Goal: Information Seeking & Learning: Learn about a topic

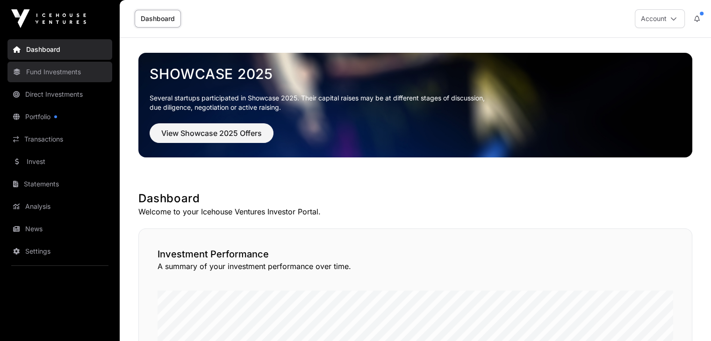
click at [65, 66] on link "Fund Investments" at bounding box center [59, 72] width 105 height 21
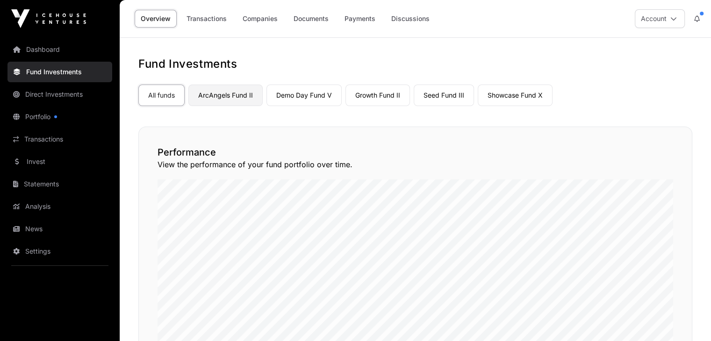
click at [242, 94] on link "ArcAngels Fund II" at bounding box center [225, 96] width 74 height 22
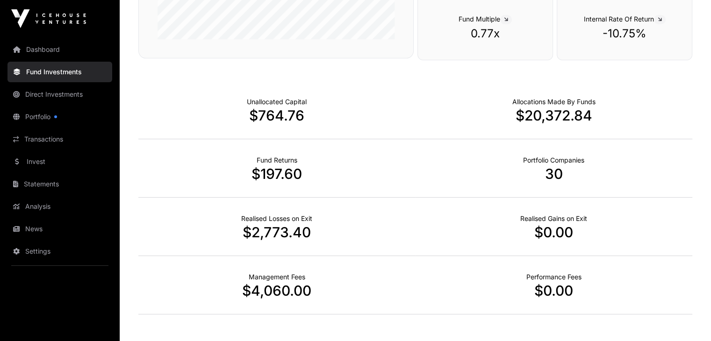
scroll to position [281, 0]
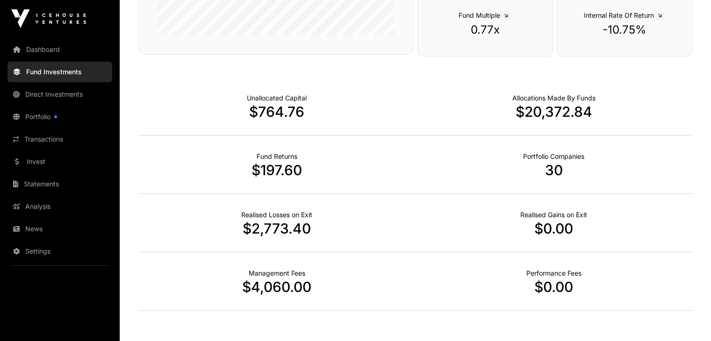
drag, startPoint x: 396, startPoint y: 153, endPoint x: 360, endPoint y: 173, distance: 41.9
drag, startPoint x: 360, startPoint y: 173, endPoint x: 305, endPoint y: 115, distance: 80.4
click at [305, 115] on p "$764.76" at bounding box center [276, 111] width 277 height 17
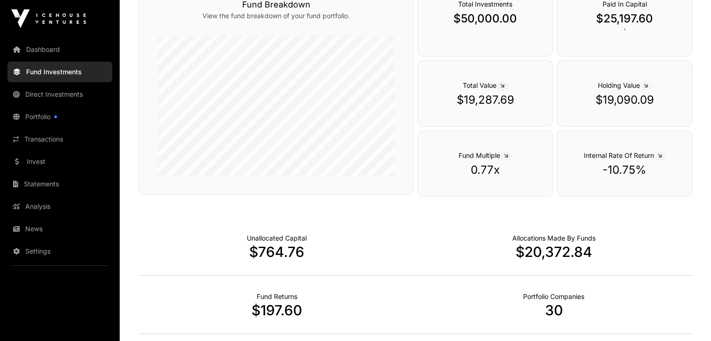
scroll to position [0, 0]
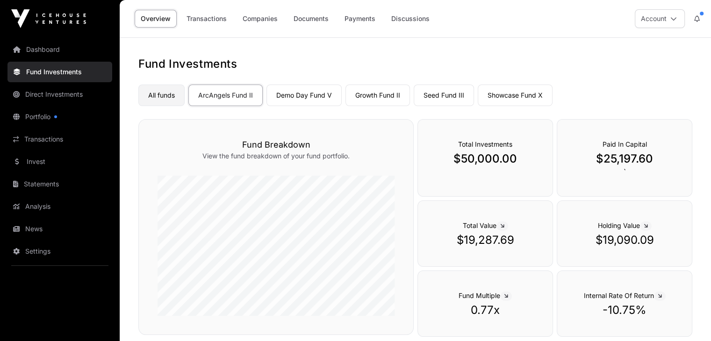
click at [164, 94] on link "All funds" at bounding box center [161, 96] width 46 height 22
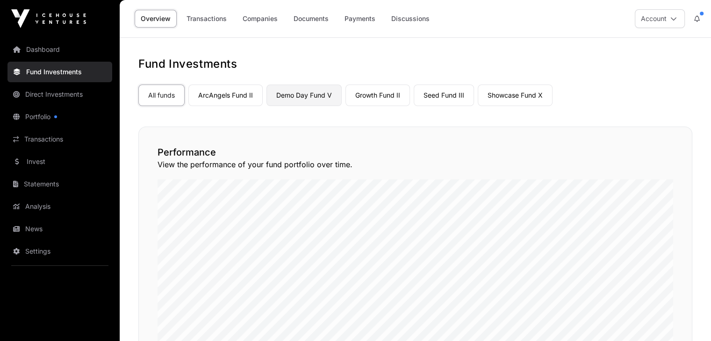
click at [295, 90] on link "Demo Day Fund V" at bounding box center [304, 96] width 75 height 22
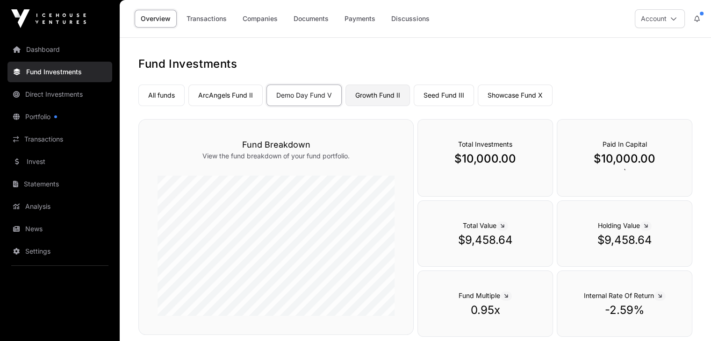
click at [385, 103] on link "Growth Fund II" at bounding box center [378, 96] width 65 height 22
click at [442, 99] on link "Seed Fund III" at bounding box center [444, 96] width 60 height 22
click at [502, 101] on link "Showcase Fund X" at bounding box center [515, 96] width 75 height 22
drag, startPoint x: 395, startPoint y: 204, endPoint x: 264, endPoint y: 8, distance: 235.6
click at [264, 8] on div "Overview Transactions Companies Documents Payments Discussions" at bounding box center [283, 18] width 316 height 29
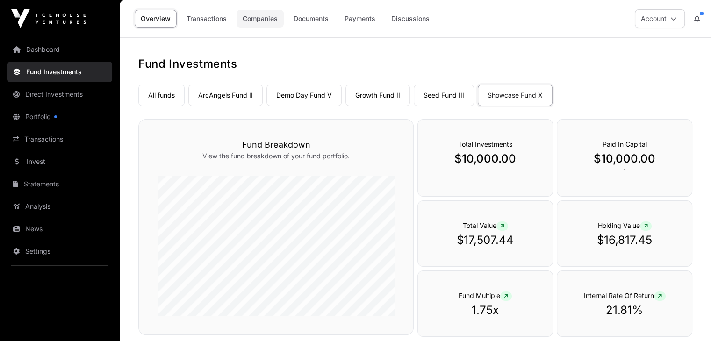
click at [266, 14] on link "Companies" at bounding box center [260, 19] width 47 height 18
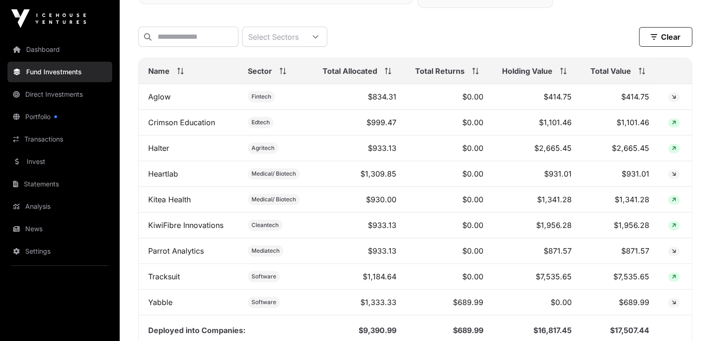
scroll to position [374, 0]
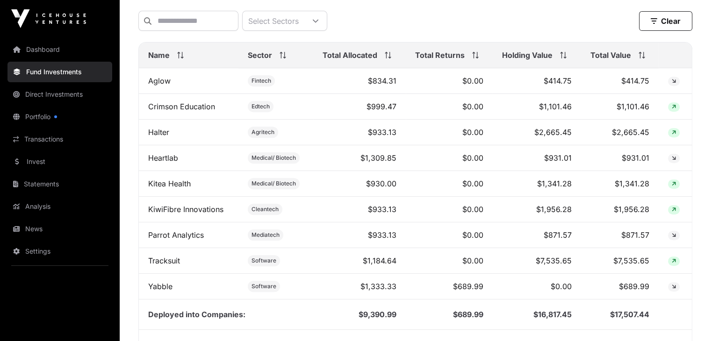
click at [543, 61] on span "Holding Value" at bounding box center [527, 55] width 50 height 11
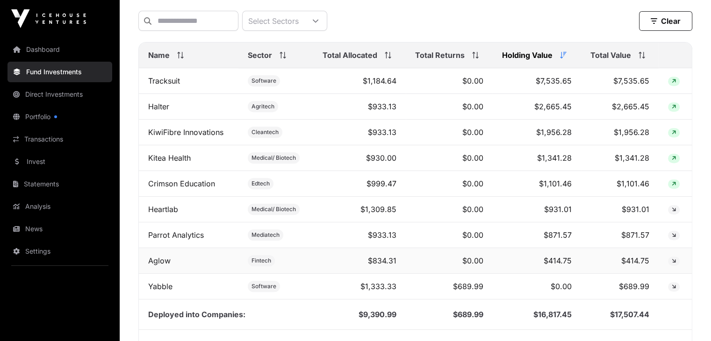
scroll to position [0, 0]
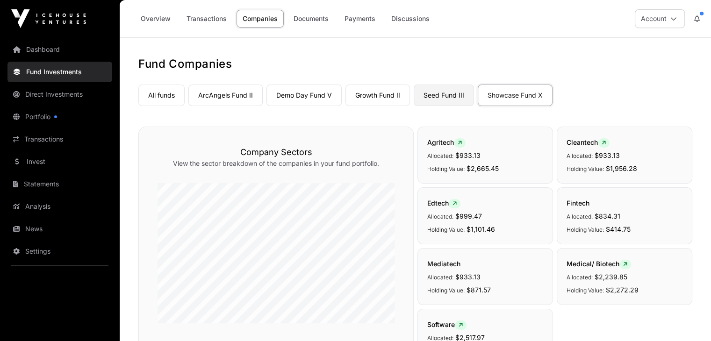
click at [445, 90] on link "Seed Fund III" at bounding box center [444, 96] width 60 height 22
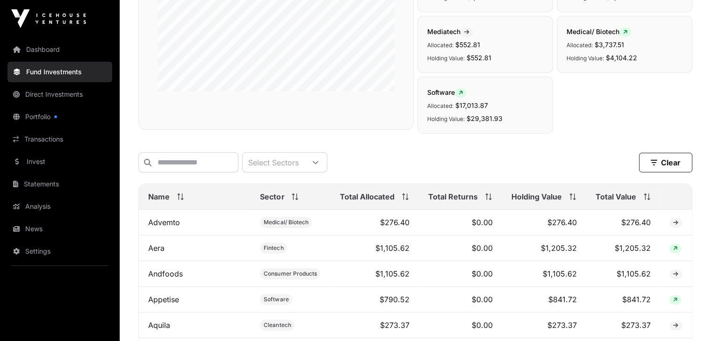
scroll to position [234, 0]
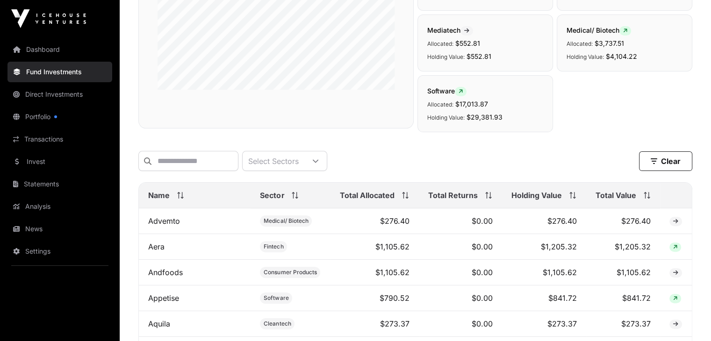
click at [522, 209] on th "Holding Value" at bounding box center [544, 196] width 84 height 26
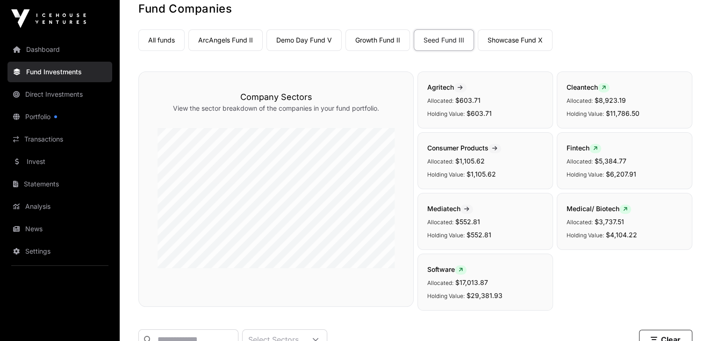
scroll to position [0, 0]
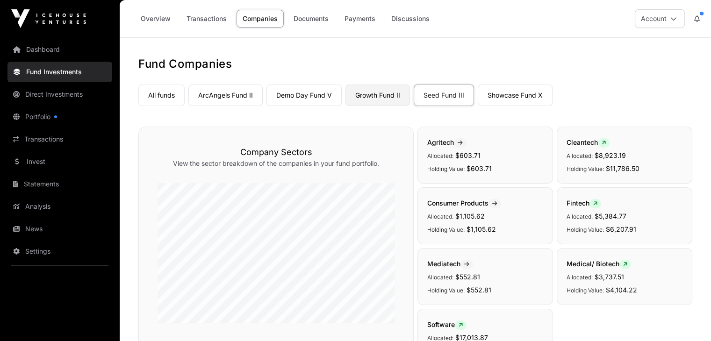
click at [360, 94] on link "Growth Fund II" at bounding box center [378, 96] width 65 height 22
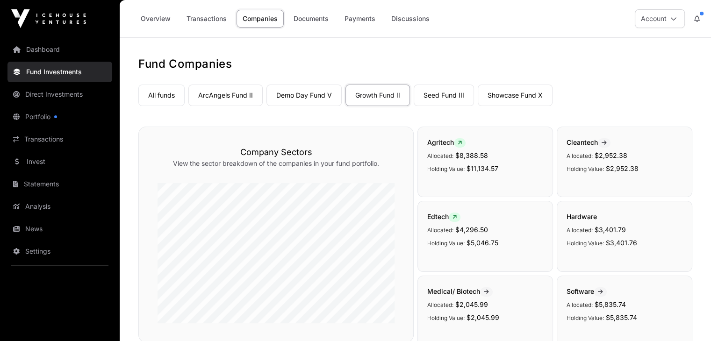
scroll to position [234, 0]
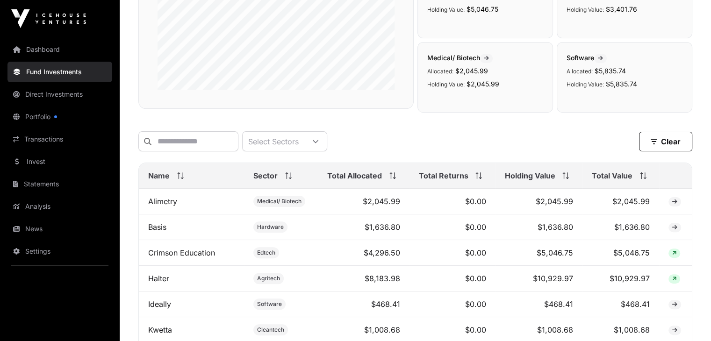
click at [537, 181] on span "Holding Value" at bounding box center [529, 175] width 50 height 11
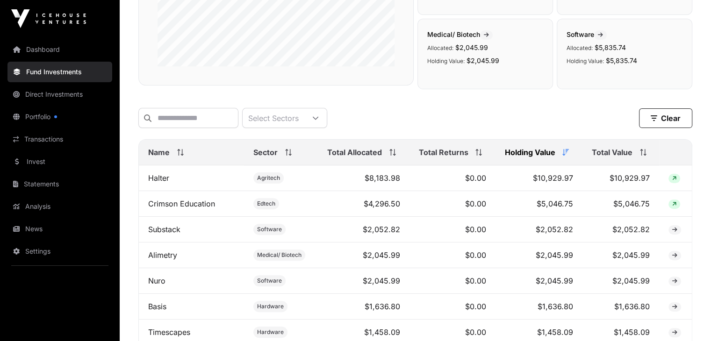
scroll to position [0, 0]
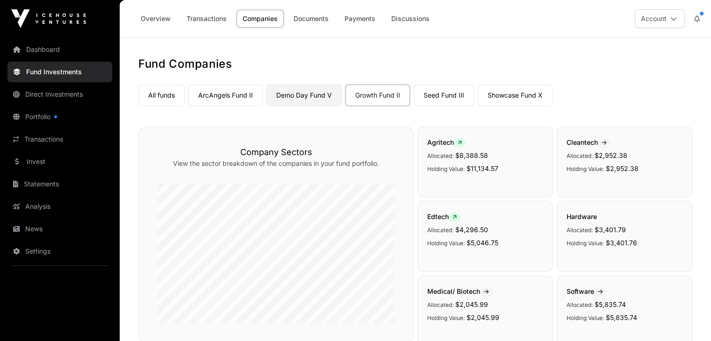
click at [309, 91] on link "Demo Day Fund V" at bounding box center [304, 96] width 75 height 22
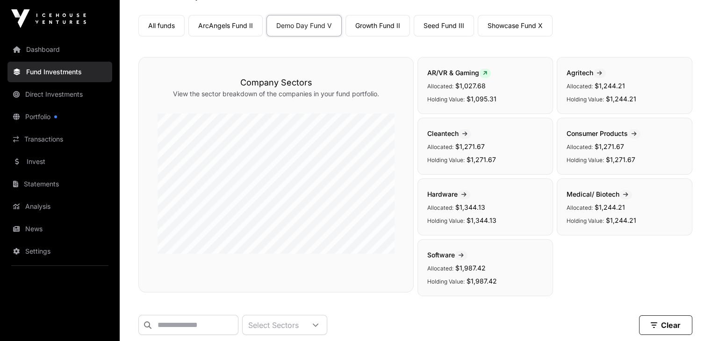
scroll to position [234, 0]
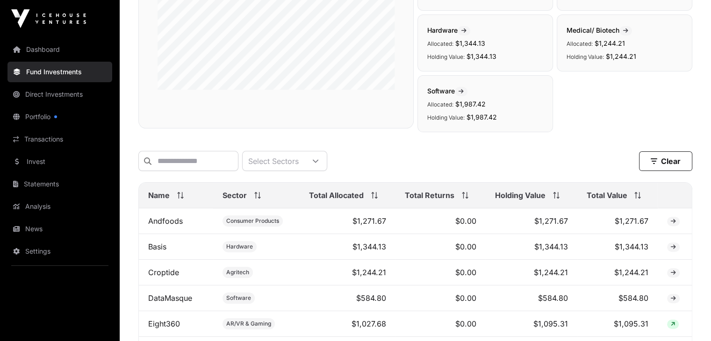
click at [521, 208] on th "Holding Value" at bounding box center [531, 196] width 91 height 26
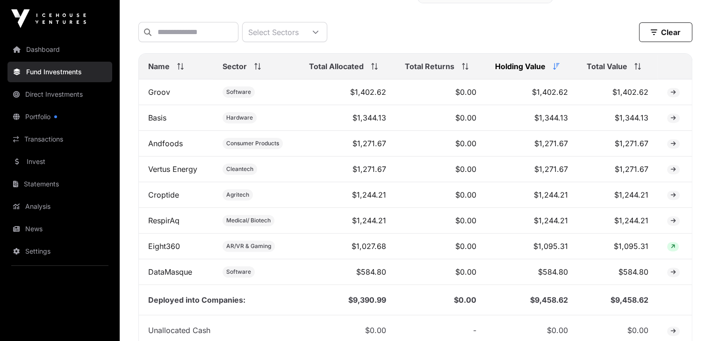
scroll to position [0, 0]
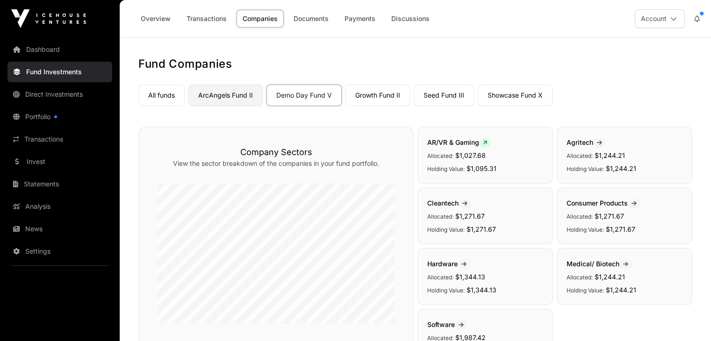
click at [249, 86] on link "ArcAngels Fund II" at bounding box center [225, 96] width 74 height 22
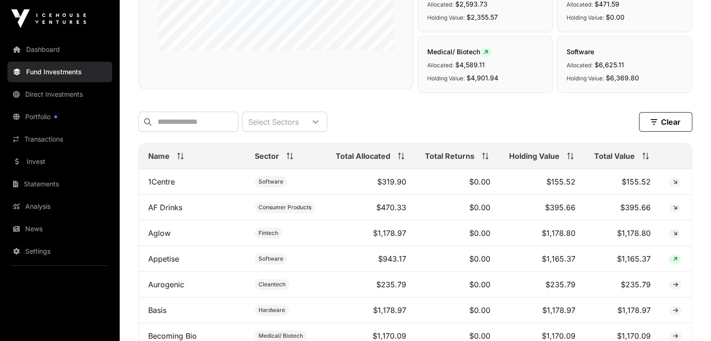
scroll to position [281, 0]
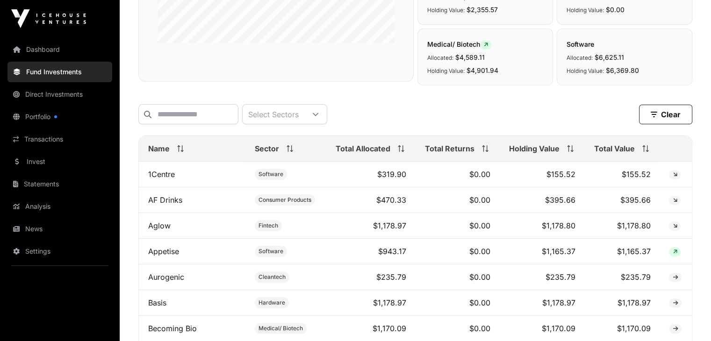
click at [536, 152] on span "Holding Value" at bounding box center [534, 148] width 50 height 11
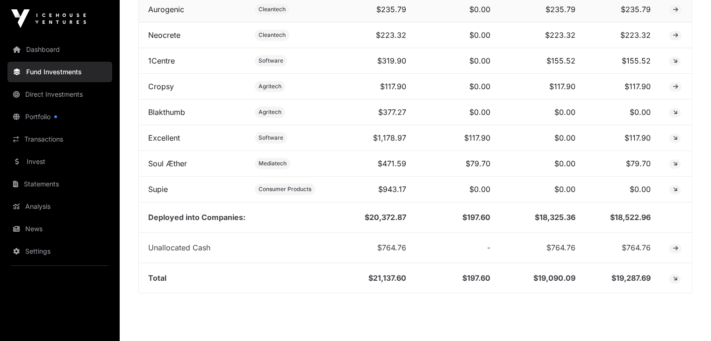
scroll to position [1029, 0]
